Goal: Task Accomplishment & Management: Manage account settings

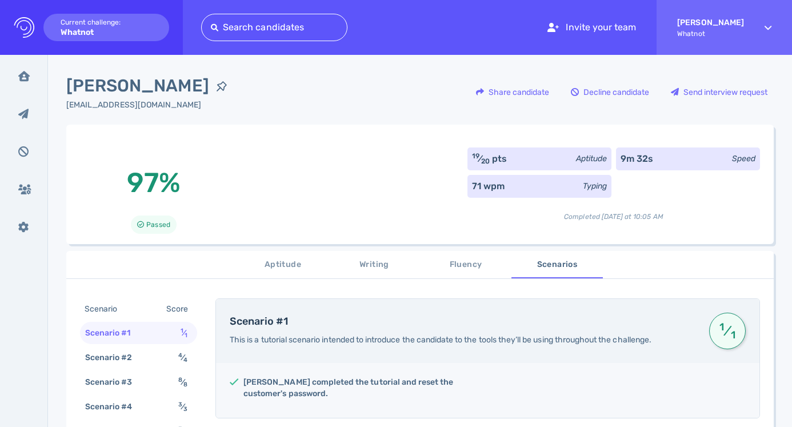
scroll to position [153, 0]
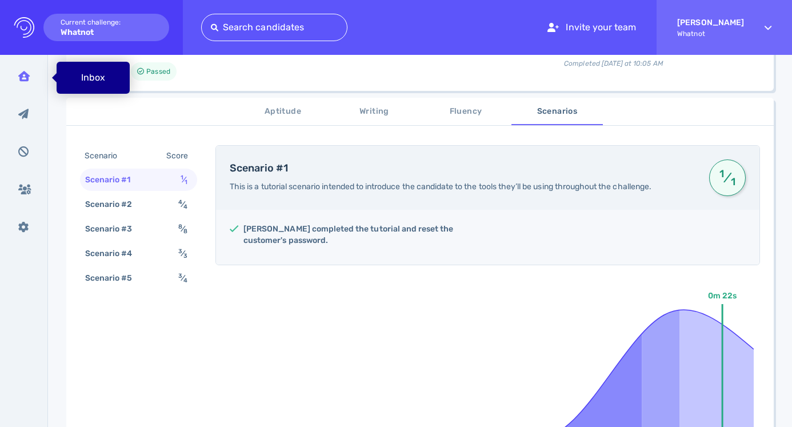
click at [25, 83] on div "Inbox" at bounding box center [24, 76] width 30 height 29
